Goal: Task Accomplishment & Management: Manage account settings

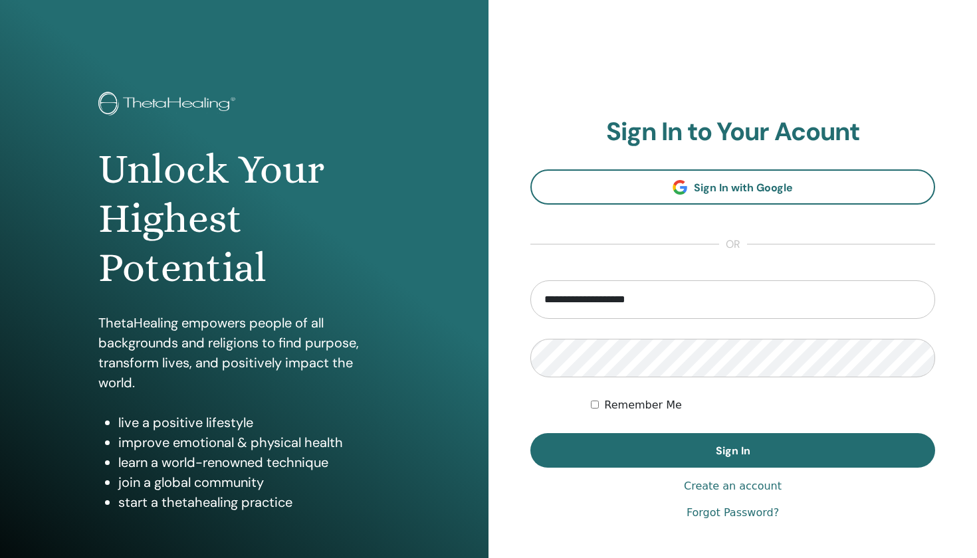
type input "**********"
click at [732, 451] on button "Sign In" at bounding box center [732, 450] width 405 height 35
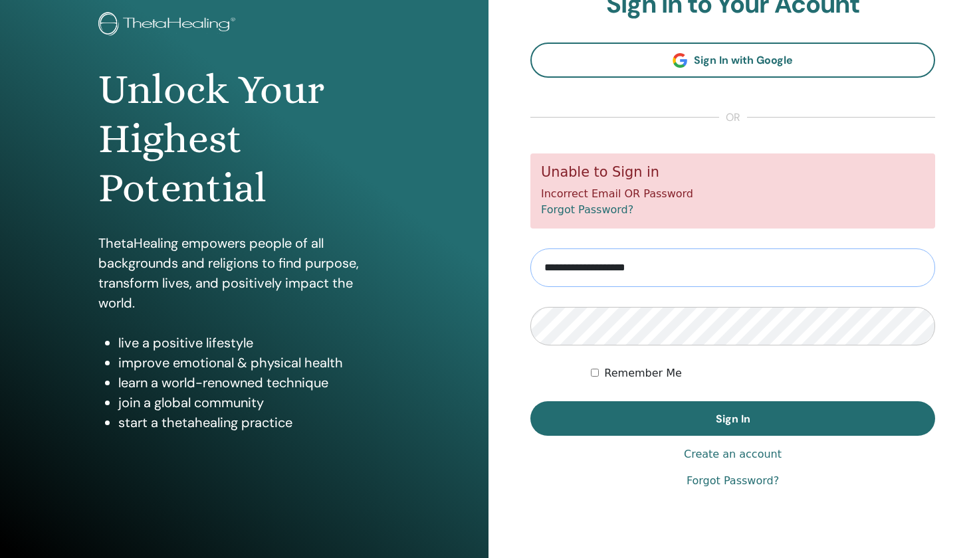
scroll to position [80, 0]
click at [704, 480] on link "Forgot Password?" at bounding box center [732, 481] width 92 height 16
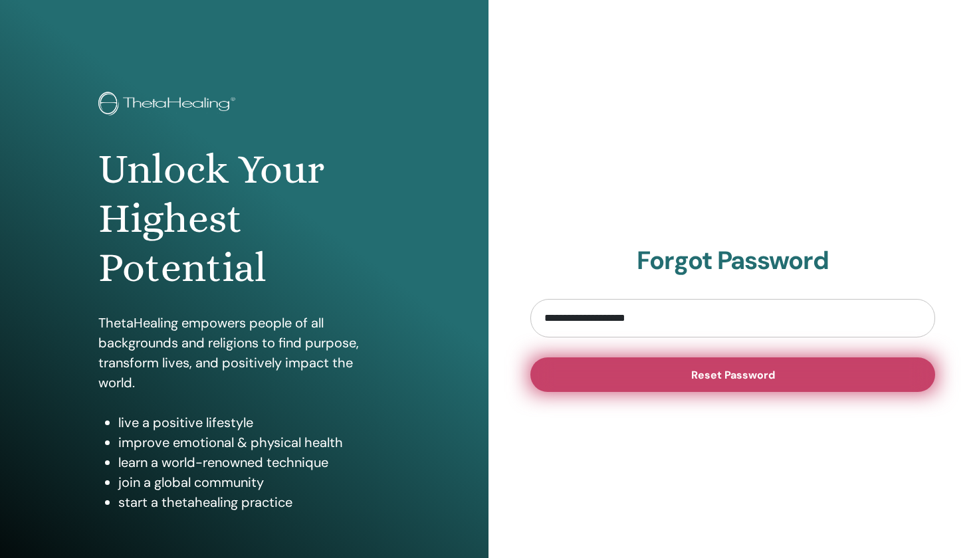
type input "**********"
click at [664, 378] on button "Reset Password" at bounding box center [732, 375] width 405 height 35
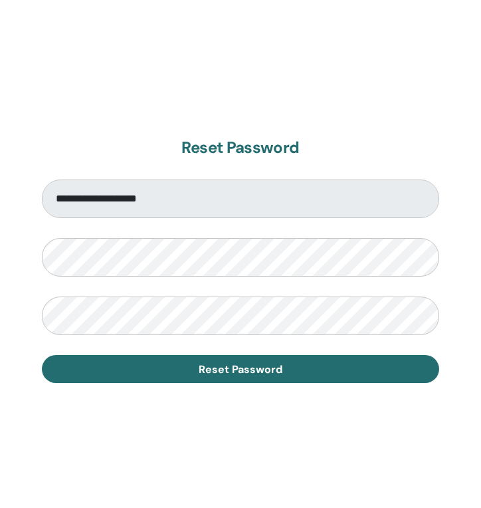
scroll to position [698, 0]
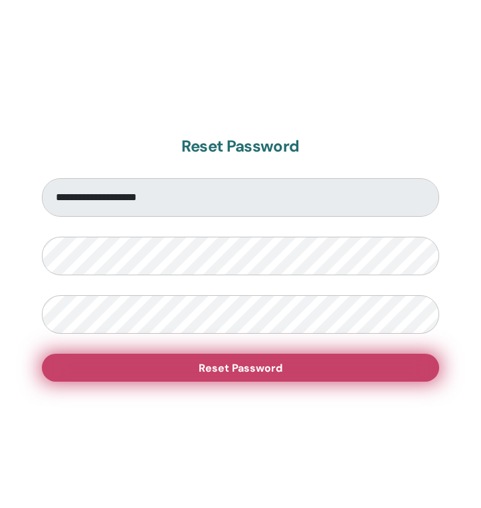
click at [183, 371] on button "Reset Password" at bounding box center [240, 368] width 397 height 28
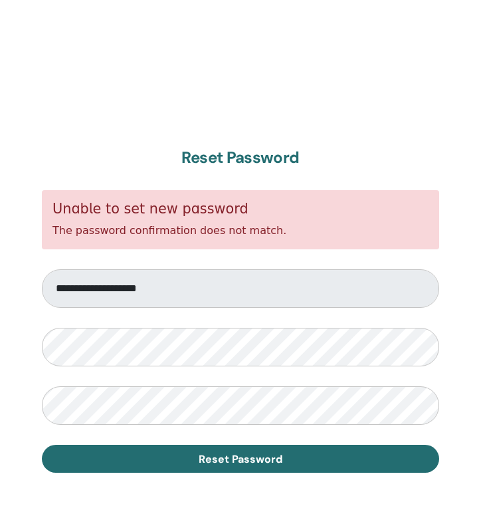
scroll to position [722, 0]
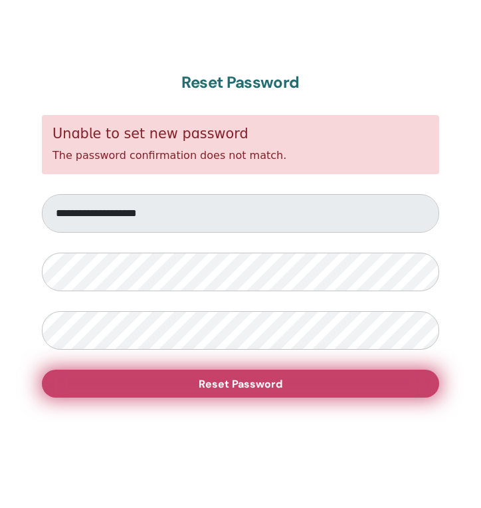
click at [150, 378] on button "Reset Password" at bounding box center [240, 383] width 397 height 28
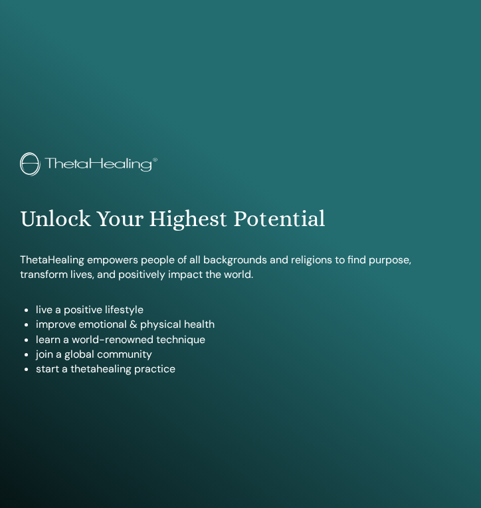
scroll to position [730, 0]
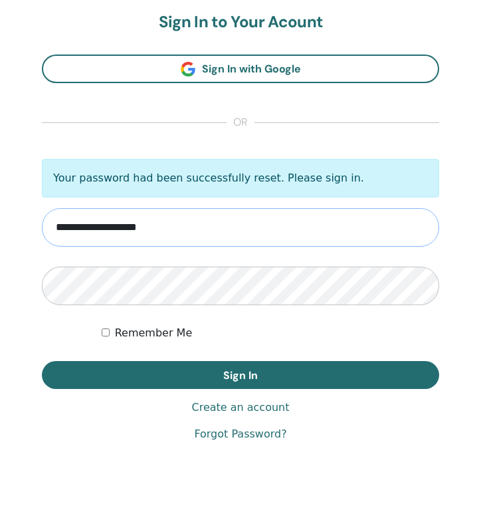
type input "**********"
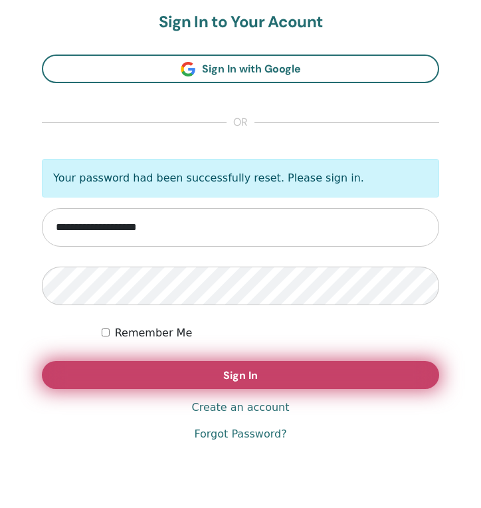
click at [225, 379] on span "Sign In" at bounding box center [240, 375] width 35 height 14
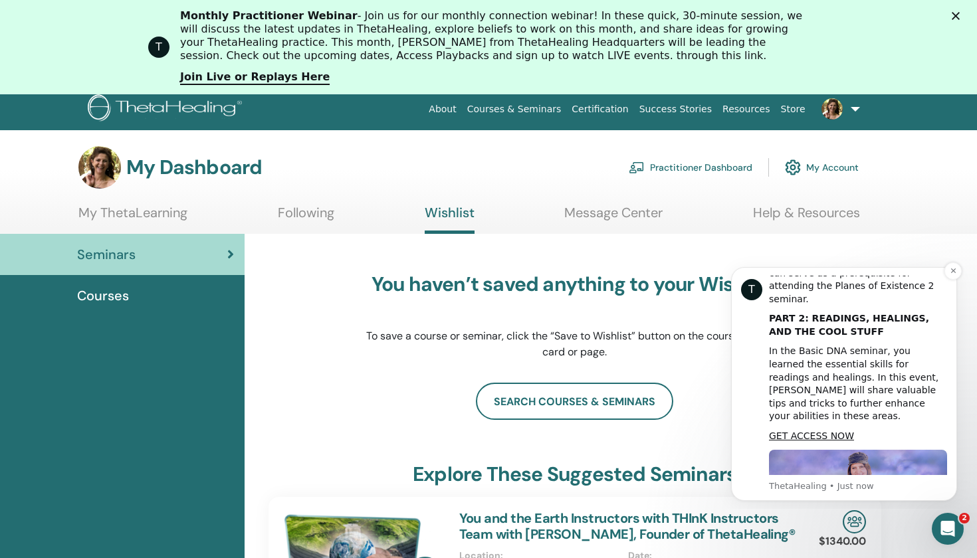
scroll to position [7, 0]
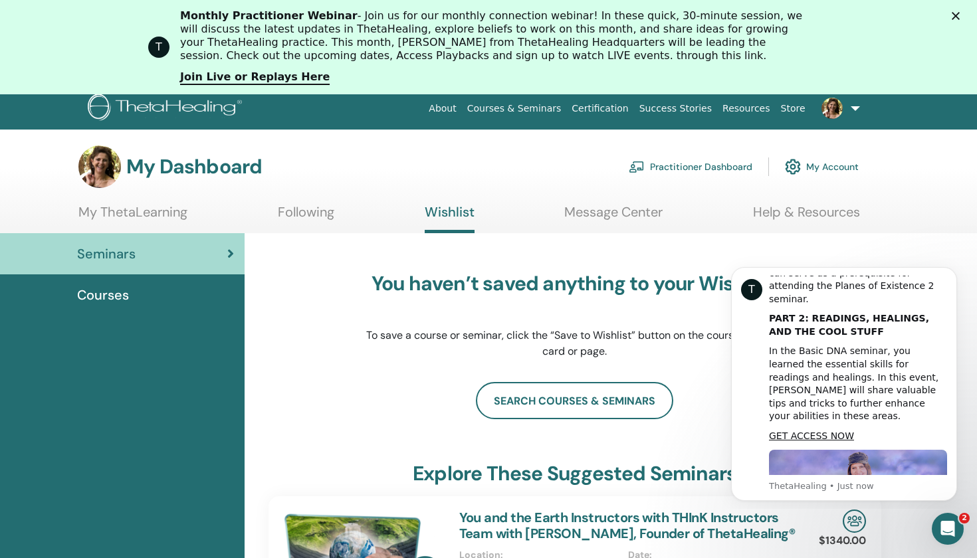
click at [480, 375] on div "You haven’t saved anything to your Wishlist. To save a course or seminar, click…" at bounding box center [575, 315] width 419 height 133
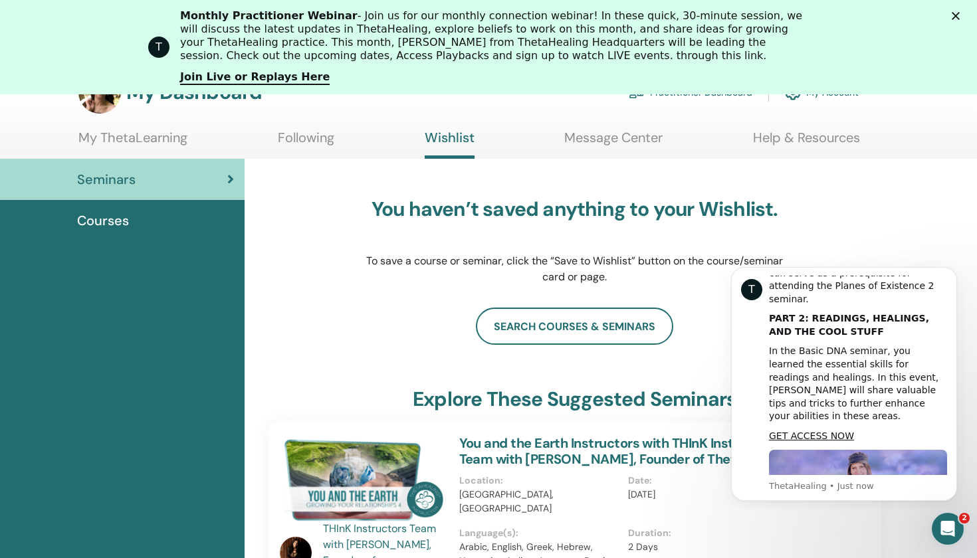
scroll to position [77, 0]
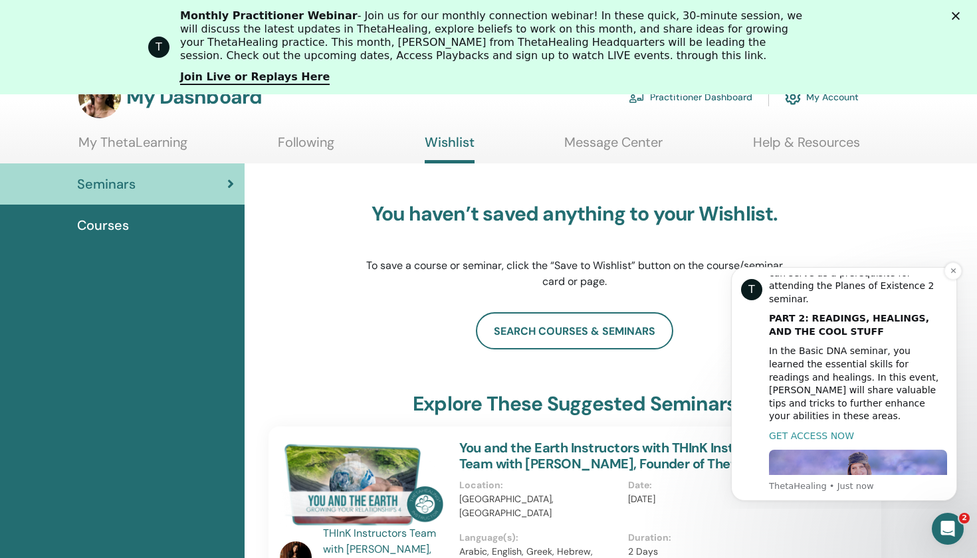
click at [480, 431] on link "GET ACCESS NOW" at bounding box center [811, 436] width 85 height 11
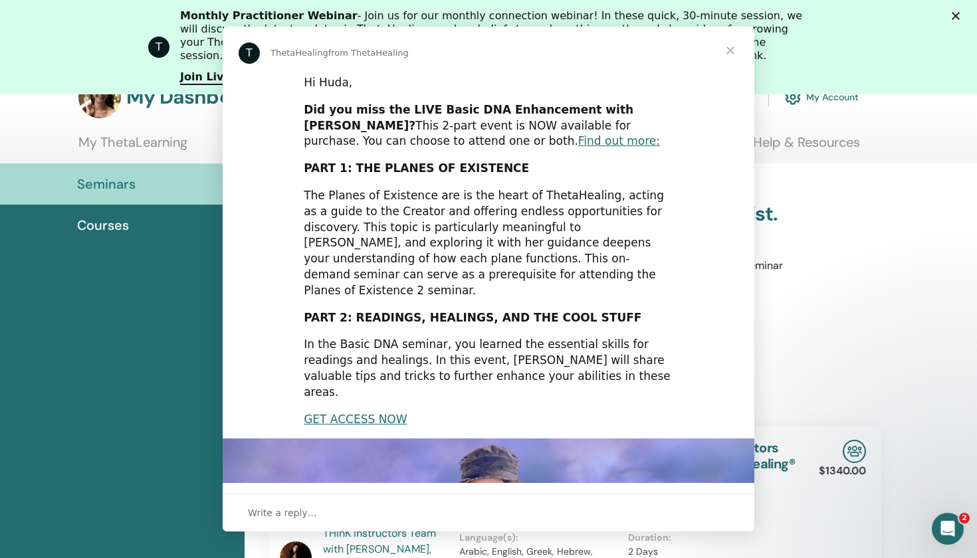
scroll to position [0, 0]
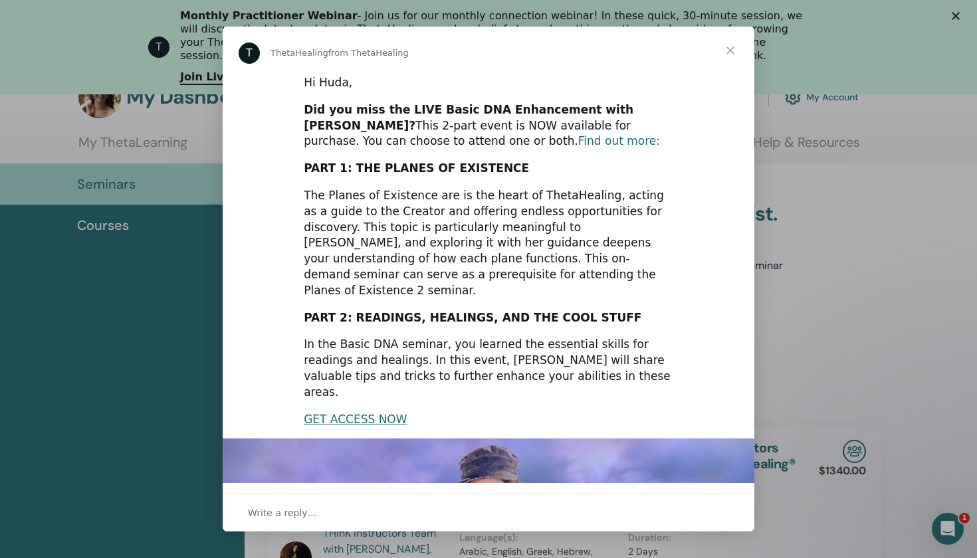
click at [480, 139] on link "Find out more:" at bounding box center [619, 140] width 82 height 13
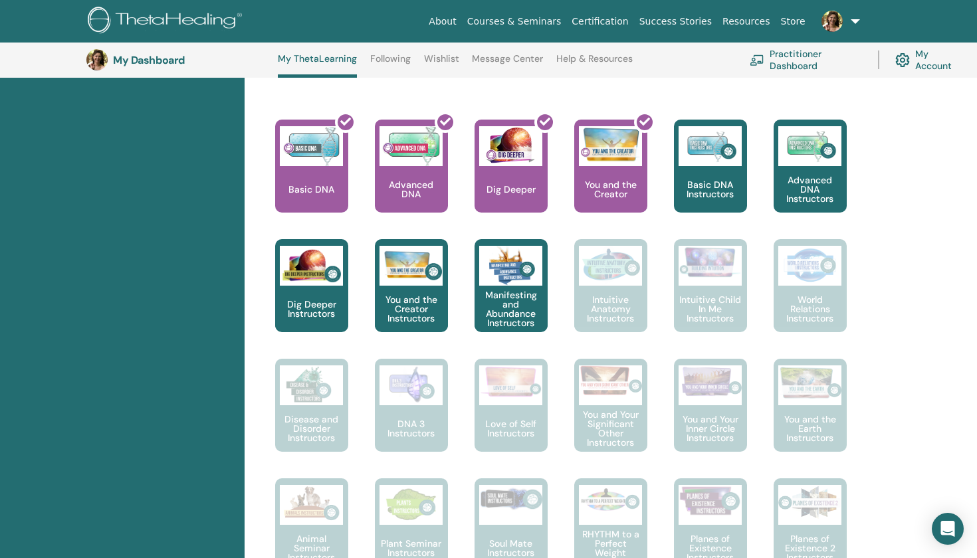
scroll to position [520, 0]
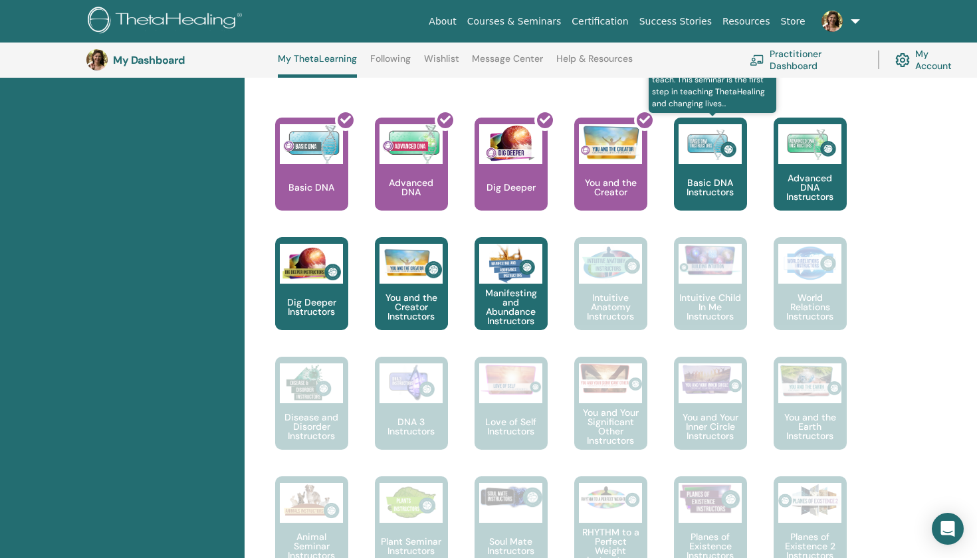
click at [712, 189] on p "Basic DNA Instructors" at bounding box center [710, 187] width 73 height 19
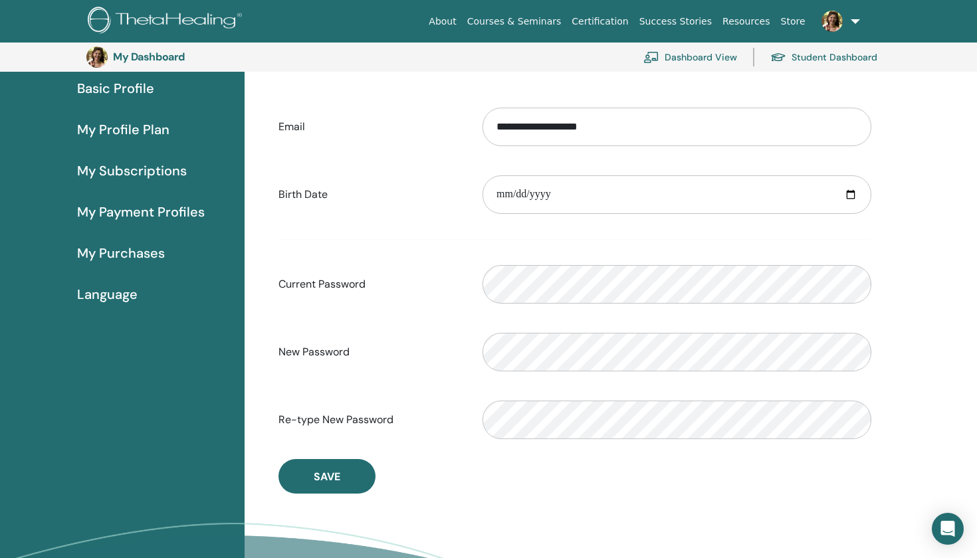
scroll to position [119, 0]
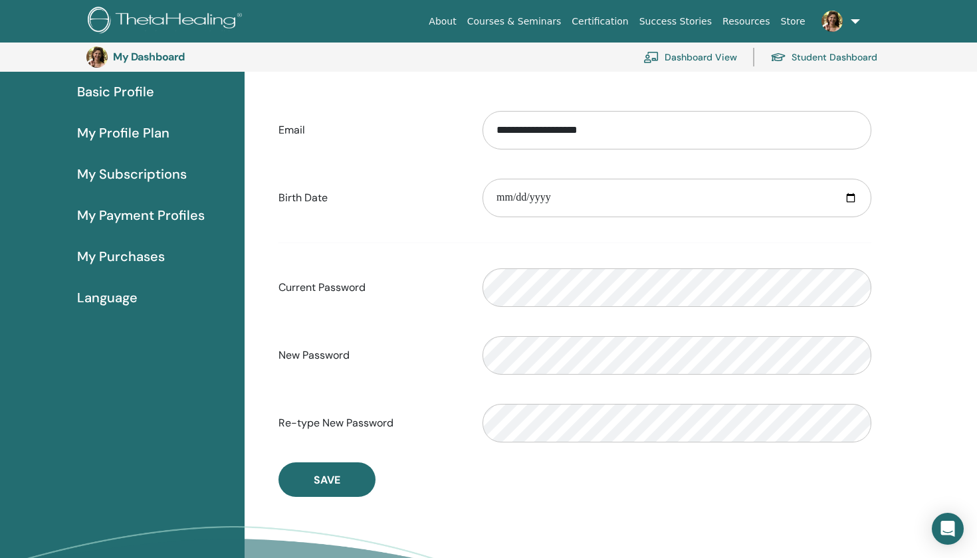
click at [429, 467] on div "**********" at bounding box center [574, 271] width 613 height 451
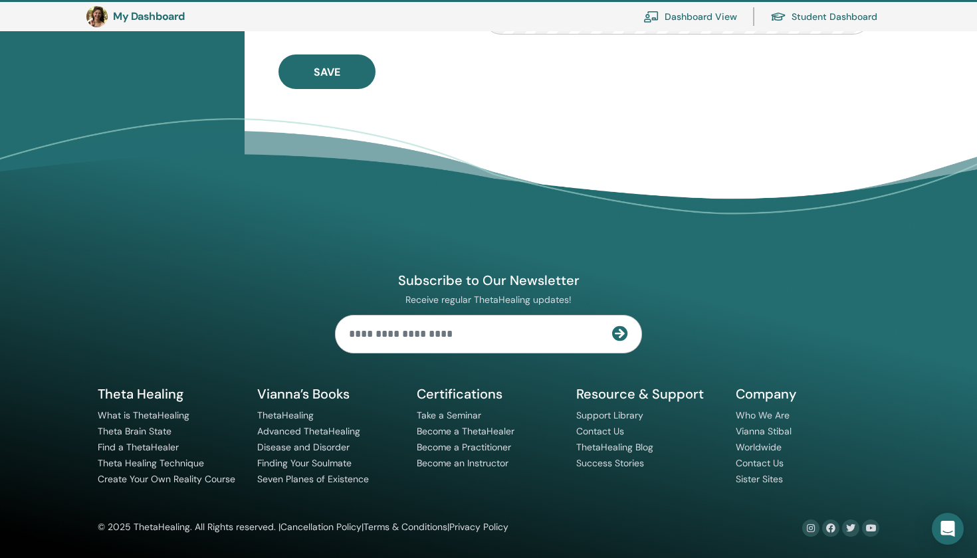
scroll to position [529, 0]
click at [391, 336] on input "text" at bounding box center [474, 334] width 276 height 37
type input "**********"
click at [621, 335] on icon at bounding box center [620, 334] width 16 height 16
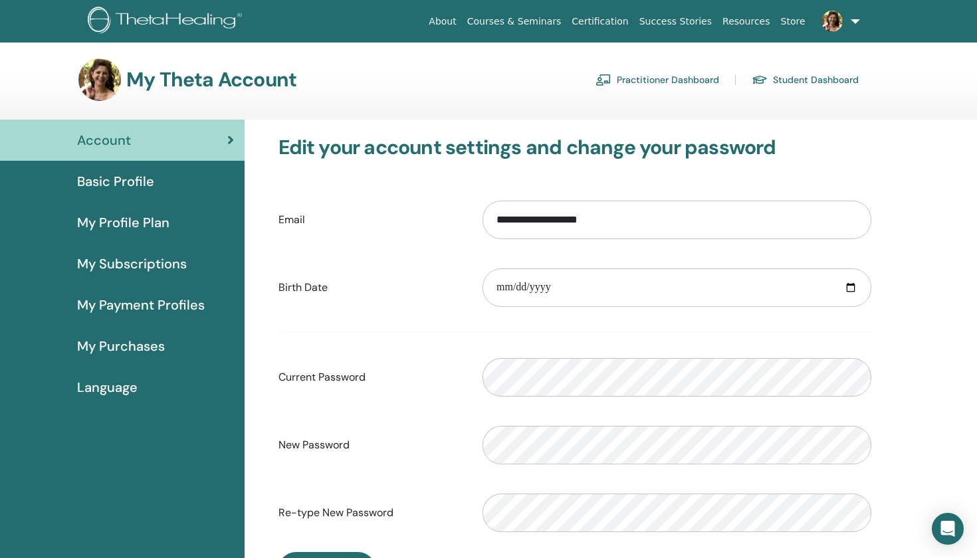
scroll to position [0, 0]
click at [132, 263] on span "My Subscriptions" at bounding box center [132, 264] width 110 height 20
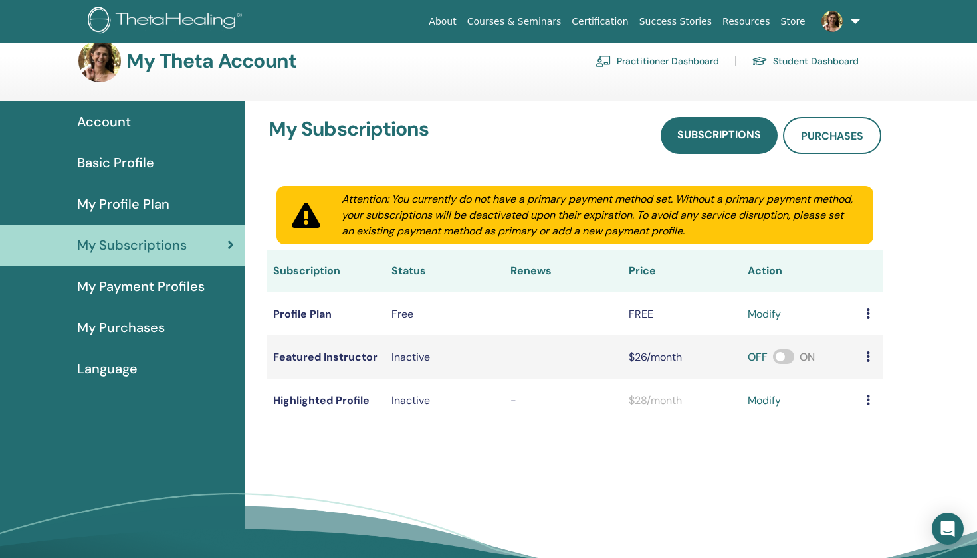
scroll to position [35, 0]
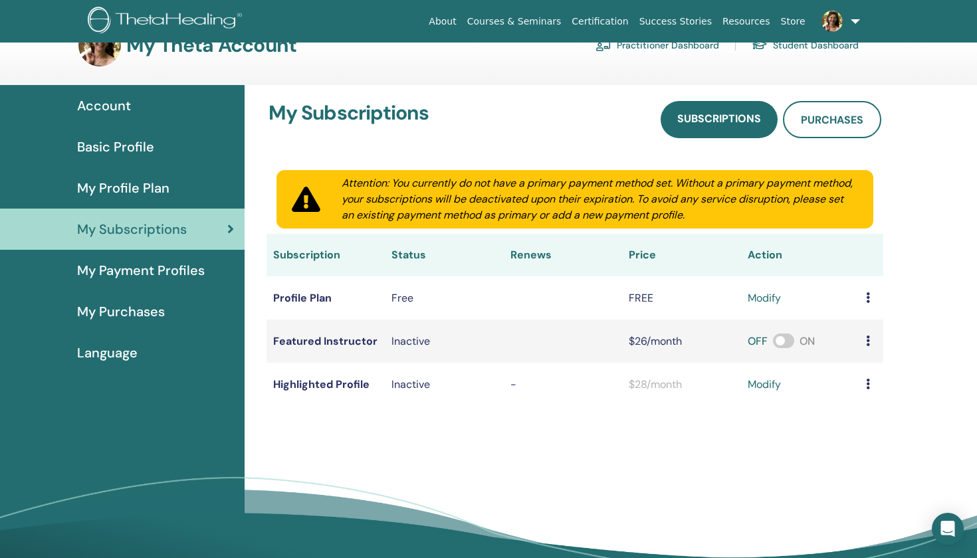
click at [133, 184] on span "My Profile Plan" at bounding box center [123, 188] width 92 height 20
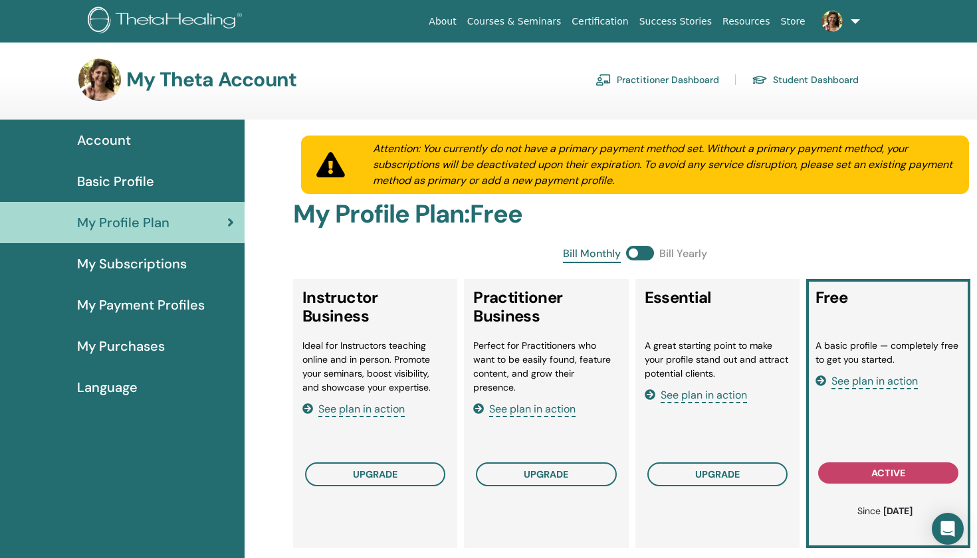
click at [118, 346] on span "My Purchases" at bounding box center [121, 346] width 88 height 20
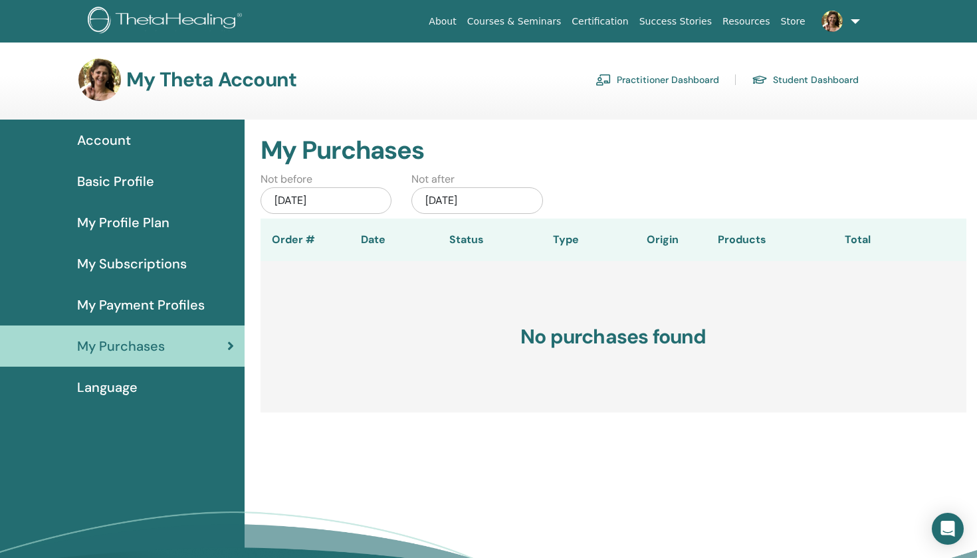
click at [126, 183] on span "Basic Profile" at bounding box center [115, 181] width 77 height 20
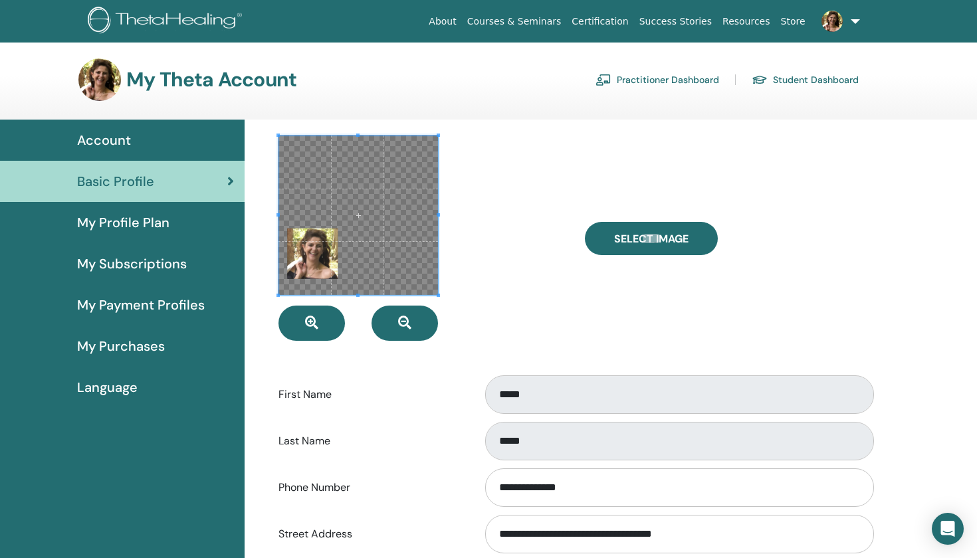
click at [303, 267] on span at bounding box center [357, 215] width 159 height 159
click at [313, 318] on icon "button" at bounding box center [311, 322] width 13 height 13
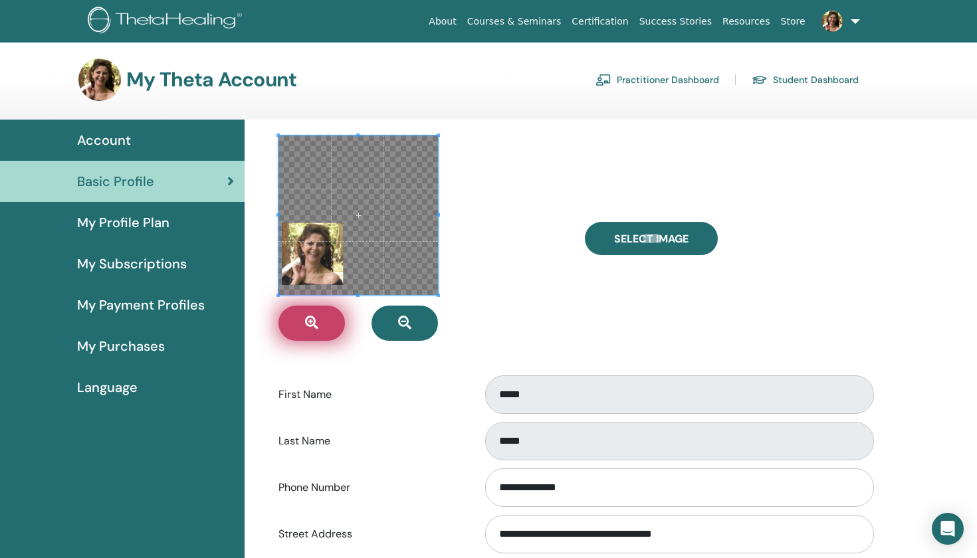
click at [313, 318] on icon "button" at bounding box center [311, 322] width 13 height 13
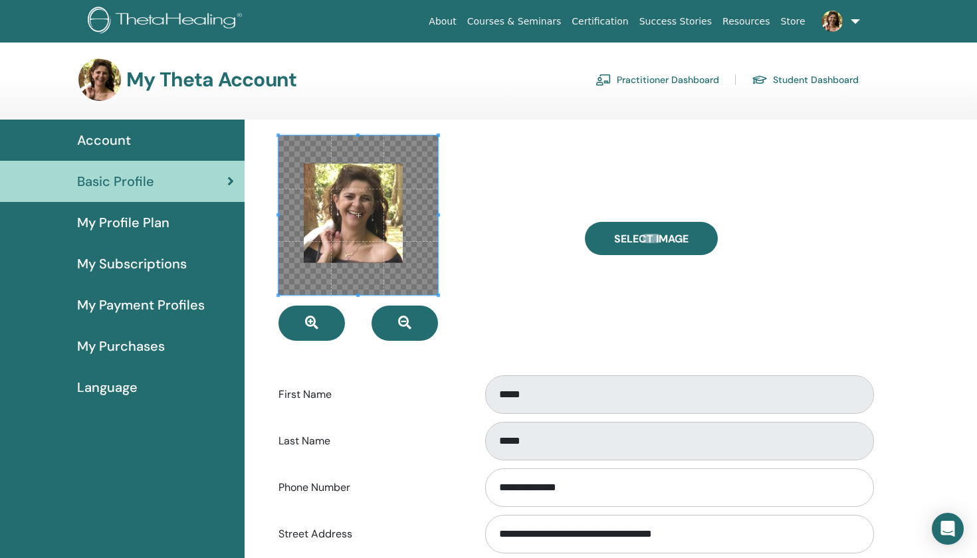
click at [358, 235] on span at bounding box center [357, 215] width 159 height 159
click at [311, 322] on icon "button" at bounding box center [311, 322] width 13 height 13
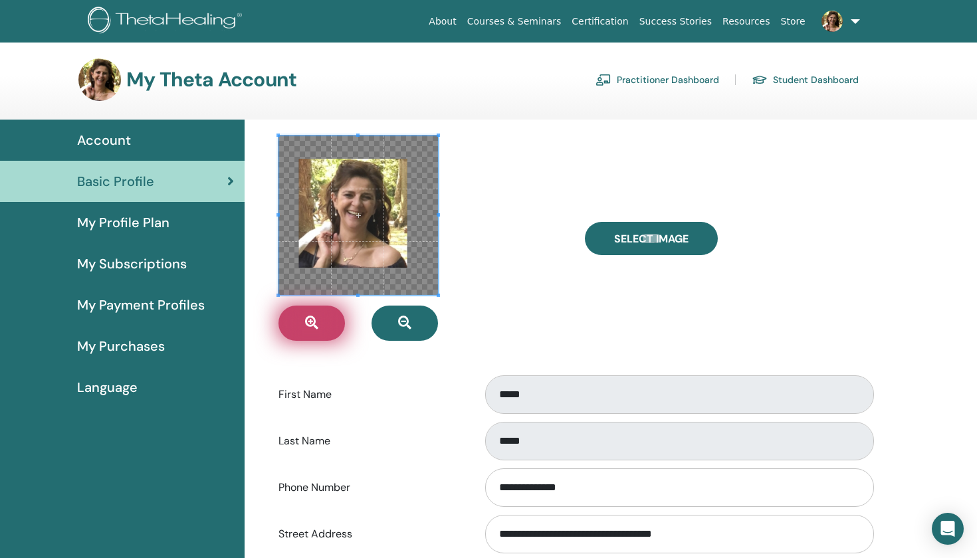
click at [311, 322] on icon "button" at bounding box center [311, 322] width 13 height 13
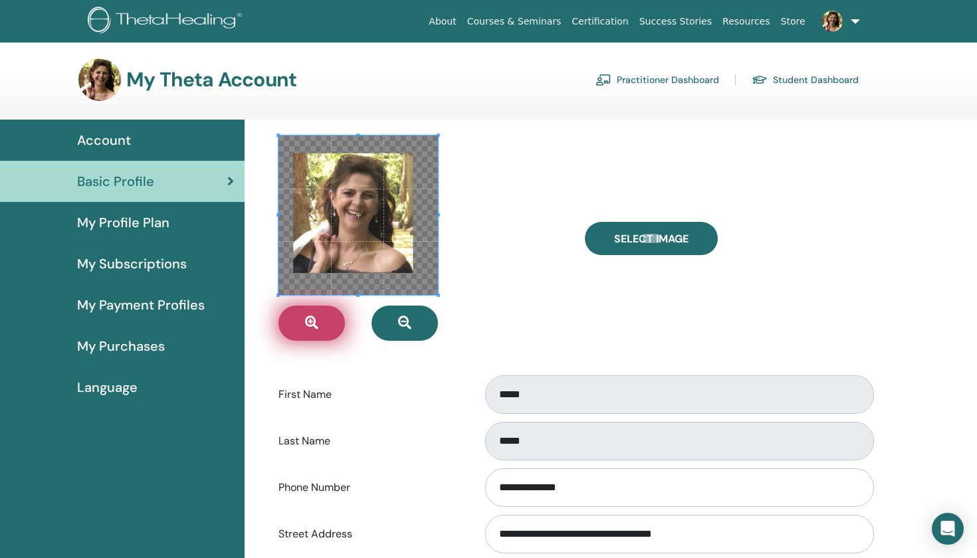
click at [311, 322] on icon "button" at bounding box center [311, 322] width 13 height 13
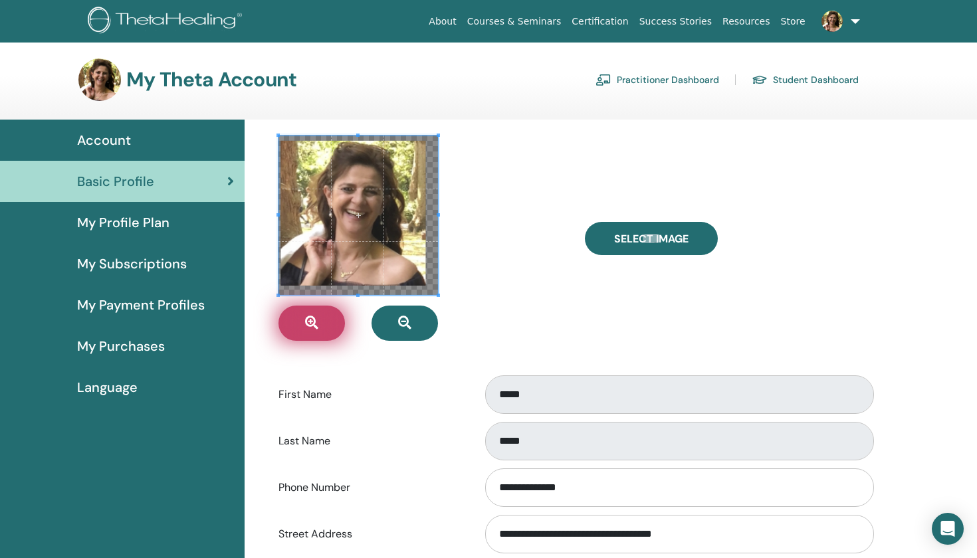
click at [311, 322] on icon "button" at bounding box center [311, 322] width 13 height 13
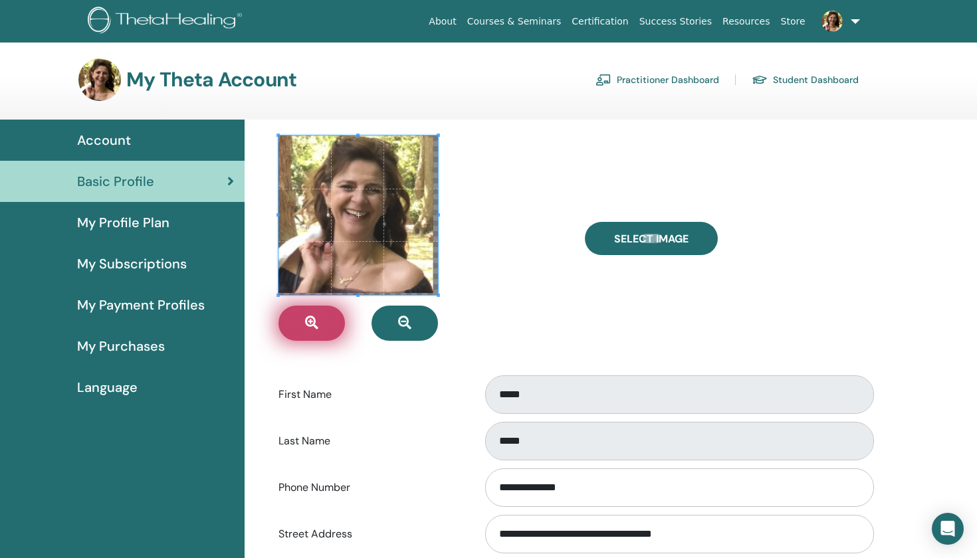
click at [311, 322] on icon "button" at bounding box center [311, 322] width 13 height 13
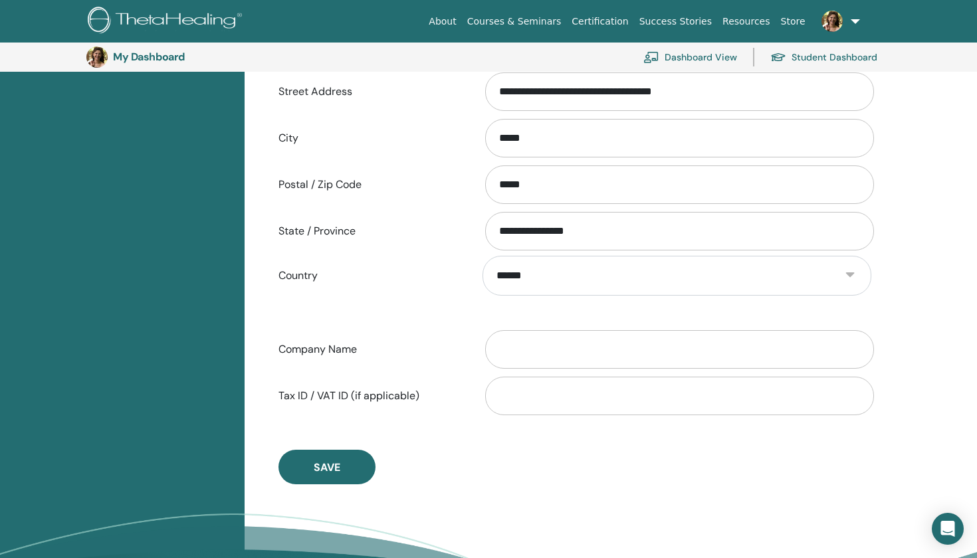
scroll to position [554, 0]
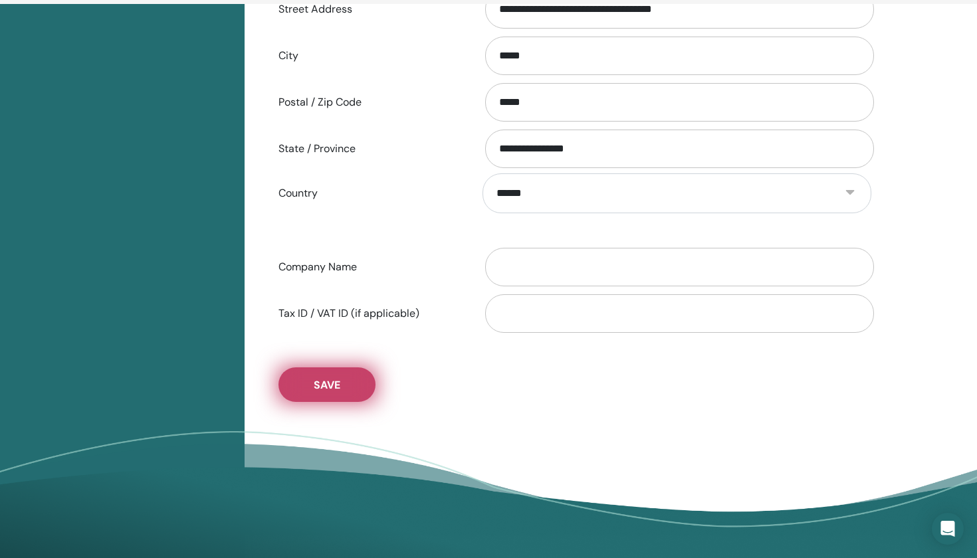
click at [320, 381] on span "Save" at bounding box center [327, 385] width 27 height 14
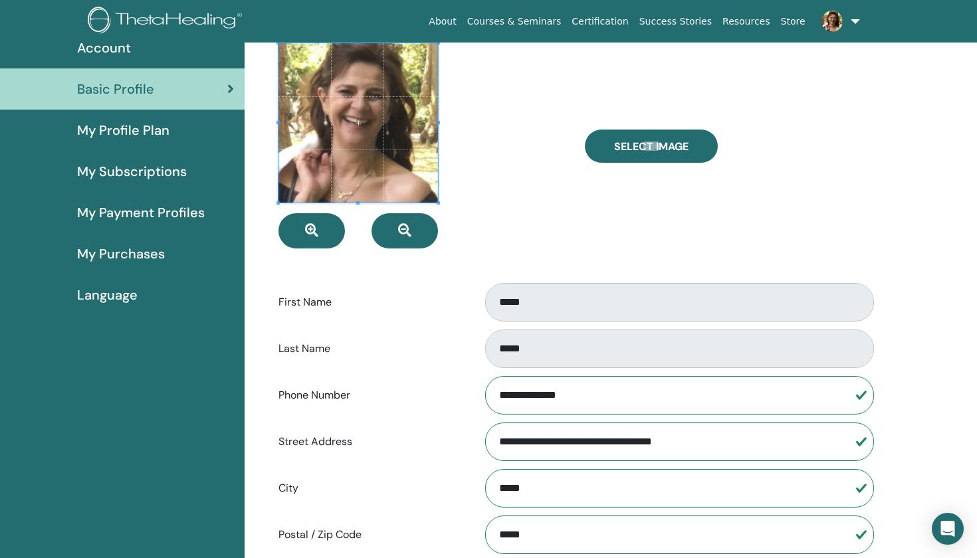
scroll to position [81, 0]
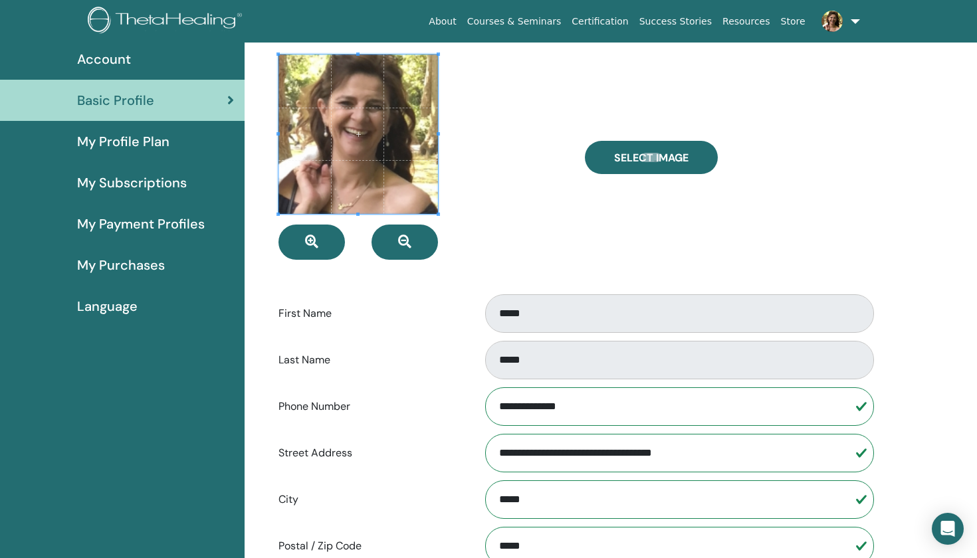
click at [120, 60] on span "Account" at bounding box center [104, 59] width 54 height 20
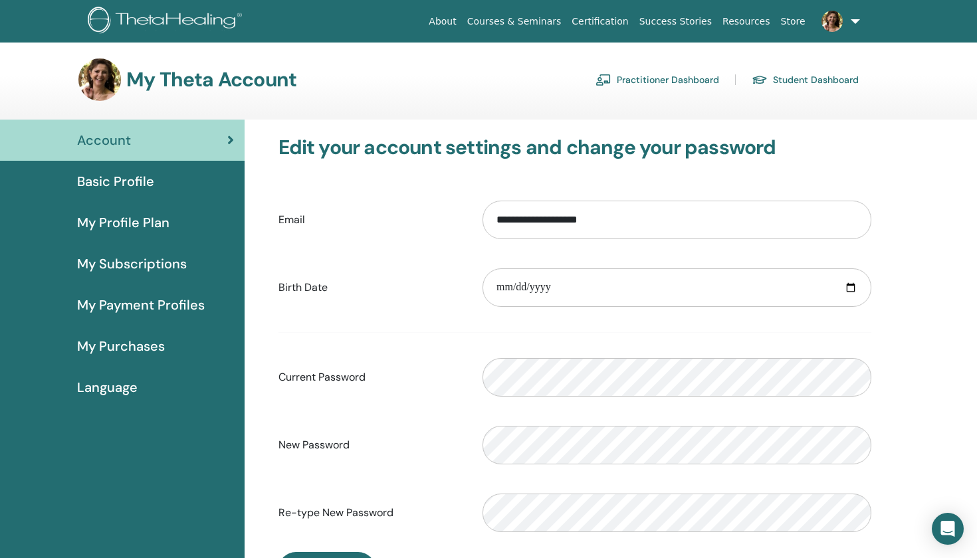
click at [750, 19] on link "Resources" at bounding box center [746, 21] width 58 height 25
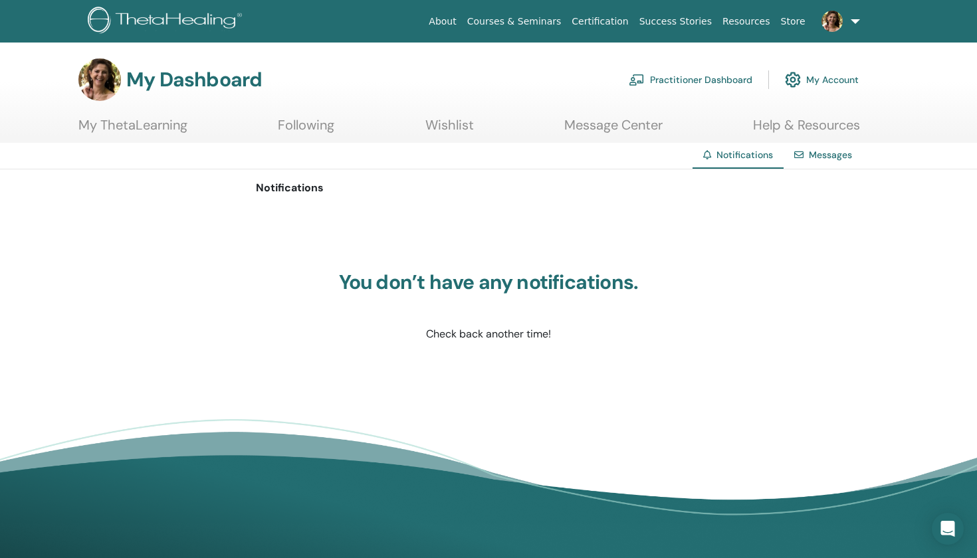
click at [821, 155] on link "Messages" at bounding box center [830, 155] width 43 height 12
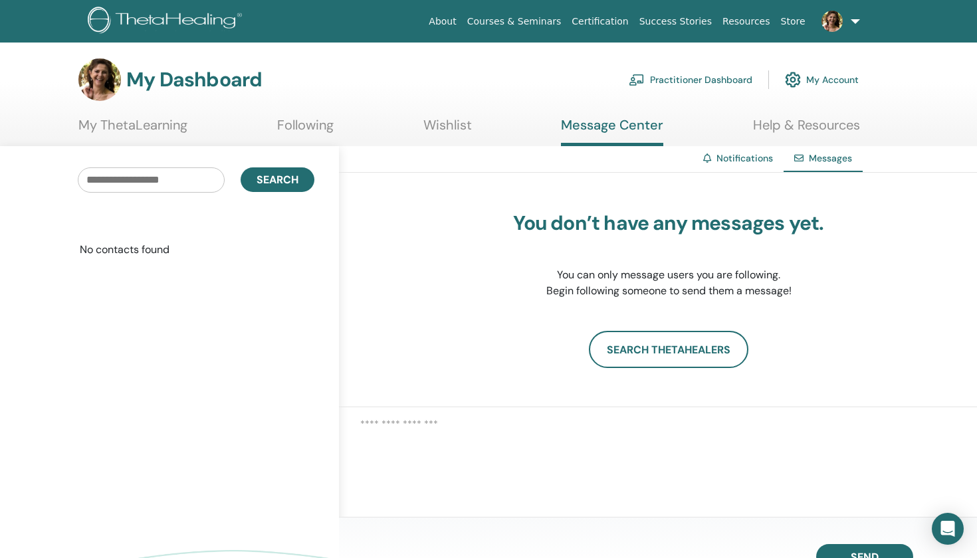
click at [845, 19] on span at bounding box center [832, 20] width 32 height 11
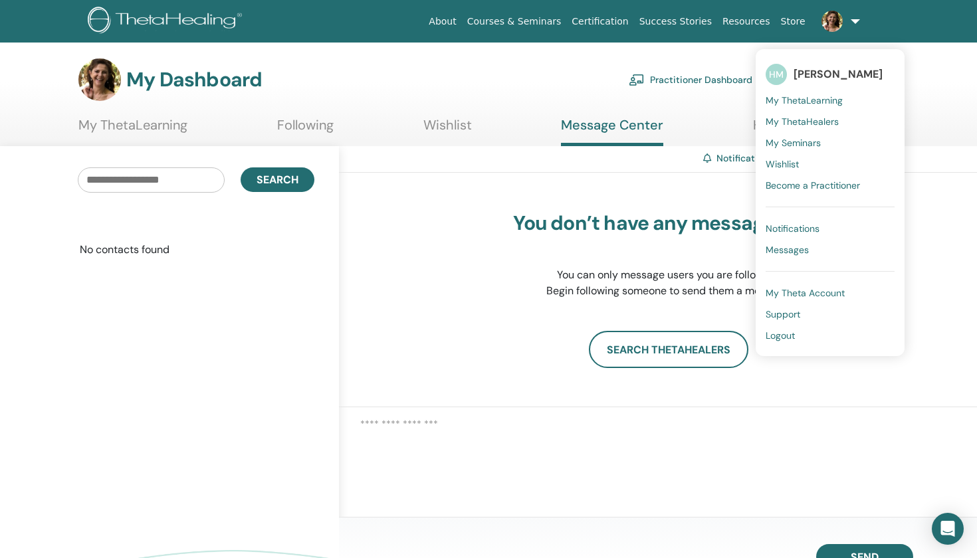
click at [784, 316] on span "Support" at bounding box center [783, 314] width 35 height 12
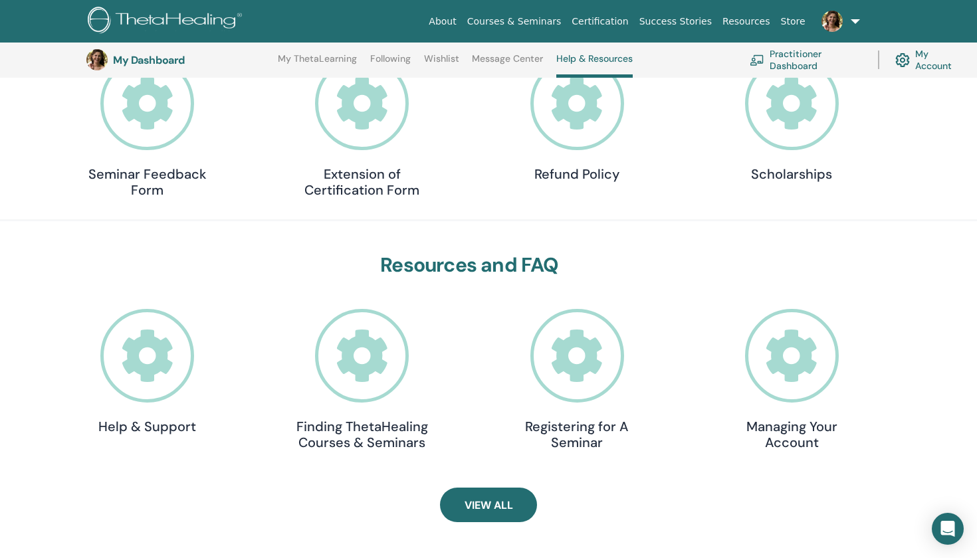
scroll to position [217, 0]
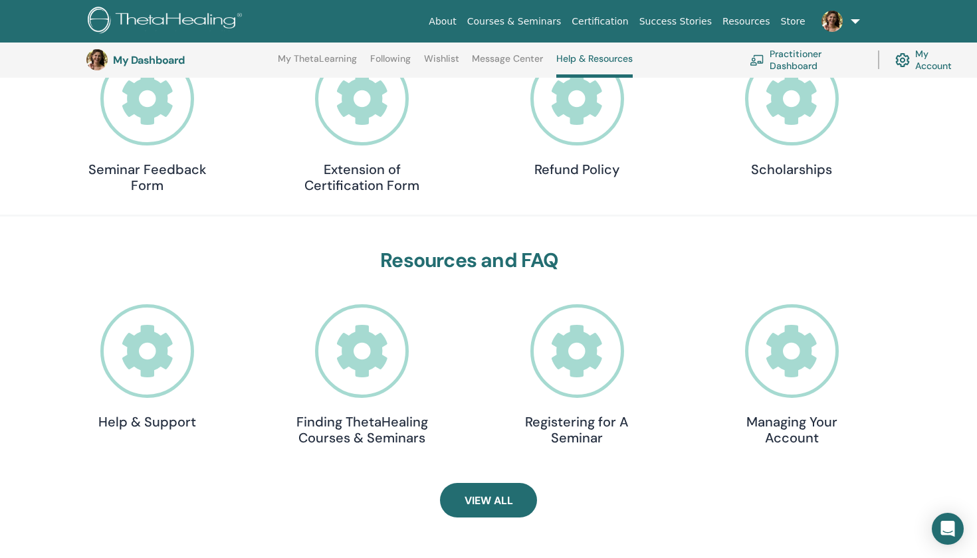
click at [361, 369] on icon at bounding box center [362, 351] width 94 height 94
